Goal: Task Accomplishment & Management: Manage account settings

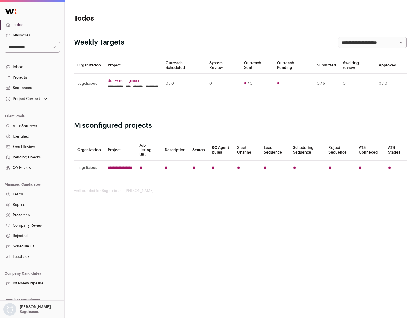
click at [32, 77] on link "Projects" at bounding box center [32, 77] width 64 height 10
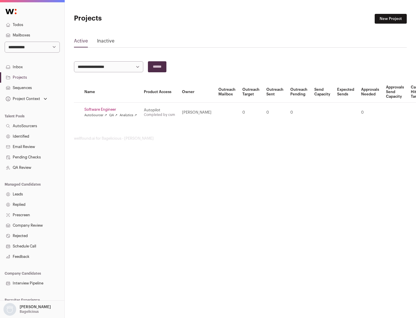
click at [112, 110] on link "Software Engineer" at bounding box center [110, 109] width 53 height 5
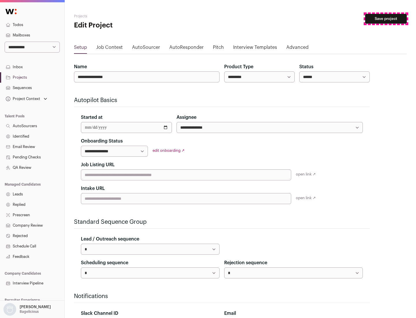
click at [386, 19] on button "Save project" at bounding box center [387, 19] width 42 height 10
